Goal: Task Accomplishment & Management: Manage account settings

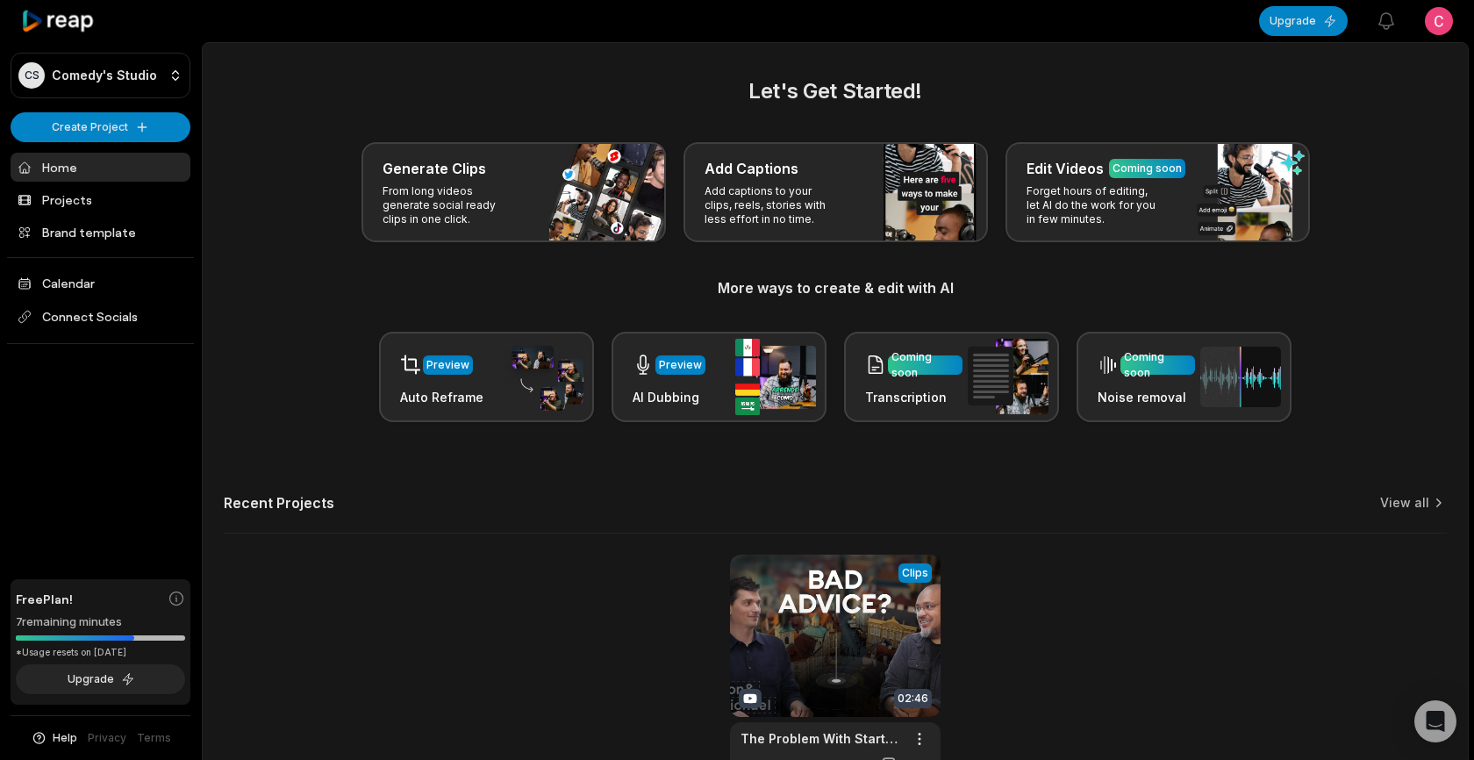
click at [1423, 25] on html "CS Comedy's Studio Create Project Home Projects Brand template Calendar Connect…" at bounding box center [737, 380] width 1474 height 760
click at [1357, 157] on div "Sign Out" at bounding box center [1375, 145] width 181 height 29
